Goal: Information Seeking & Learning: Find specific fact

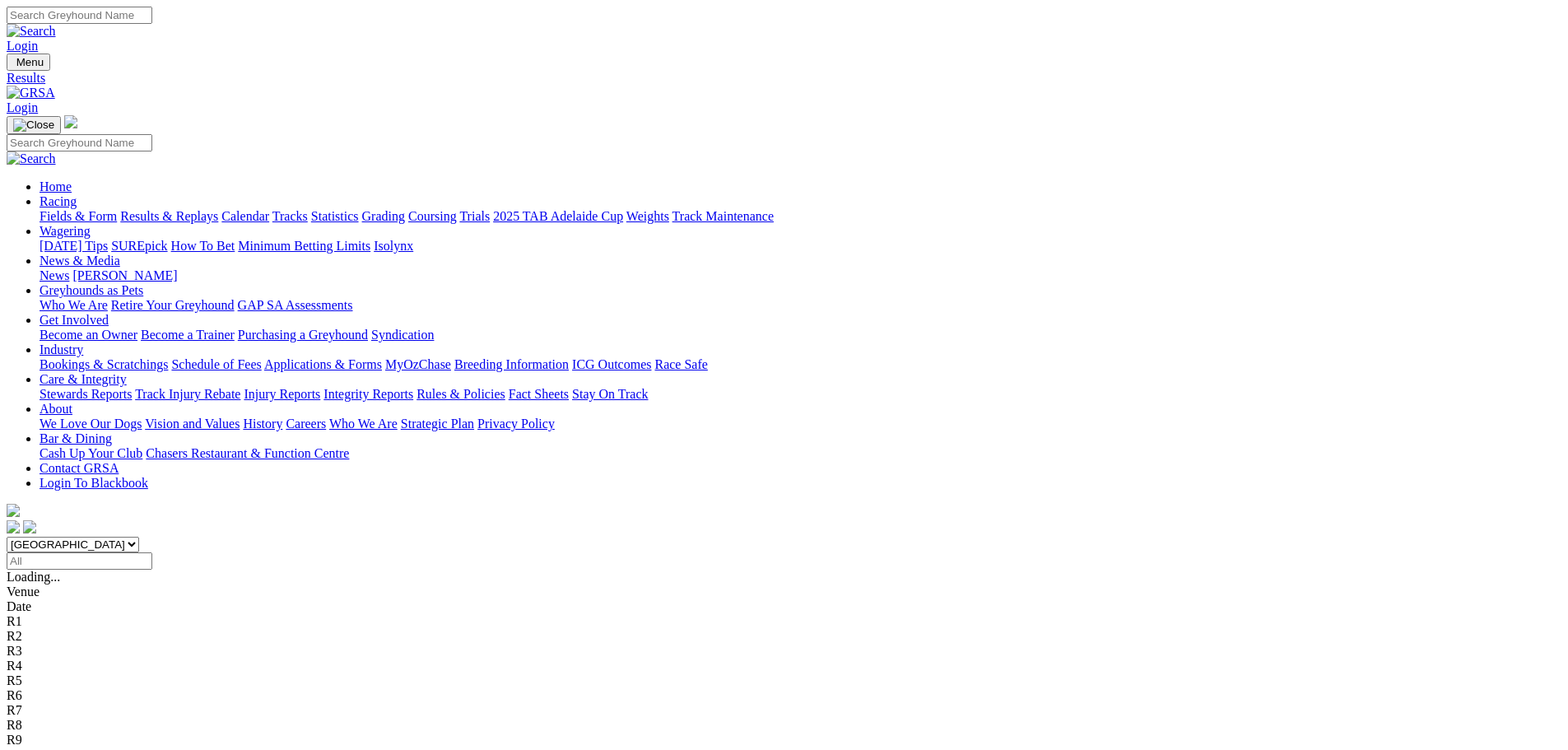
drag, startPoint x: 0, startPoint y: 0, endPoint x: 268, endPoint y: 360, distance: 448.8
